Goal: Task Accomplishment & Management: Manage account settings

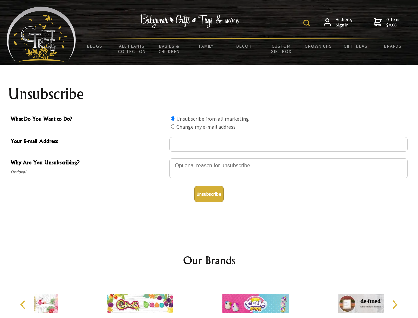
click at [308, 23] on img at bounding box center [307, 23] width 7 height 7
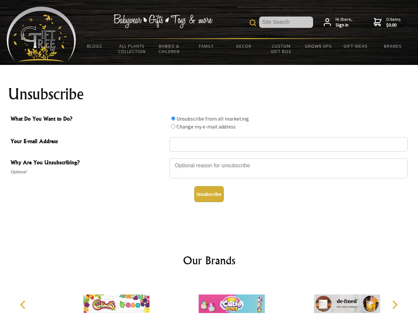
click at [209, 158] on div at bounding box center [288, 169] width 238 height 23
click at [173, 118] on input "What Do You Want to Do?" at bounding box center [173, 118] width 4 height 4
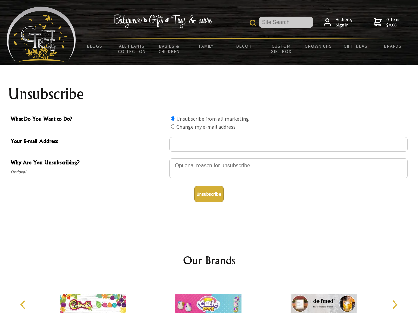
click at [173, 126] on input "What Do You Want to Do?" at bounding box center [173, 126] width 4 height 4
radio input "true"
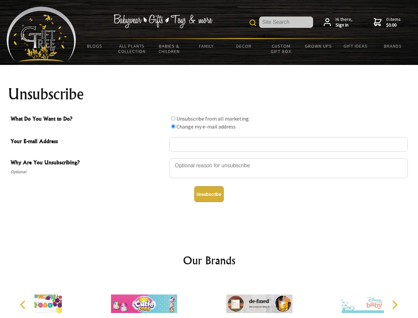
click at [209, 194] on button "Unsubscribe" at bounding box center [208, 194] width 29 height 16
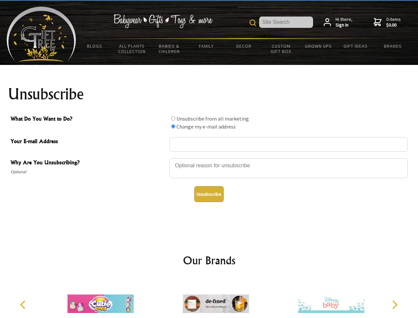
click at [209, 298] on img at bounding box center [216, 304] width 66 height 50
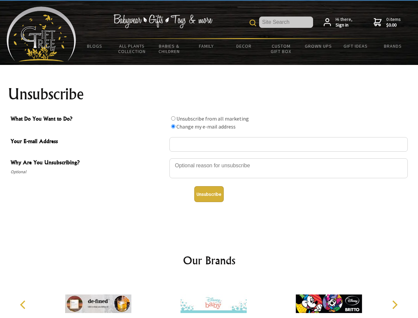
click at [24, 305] on icon "Previous" at bounding box center [23, 304] width 9 height 9
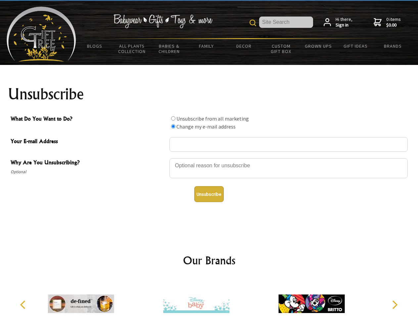
click at [395, 305] on icon "Next" at bounding box center [394, 304] width 9 height 9
